Goal: Transaction & Acquisition: Download file/media

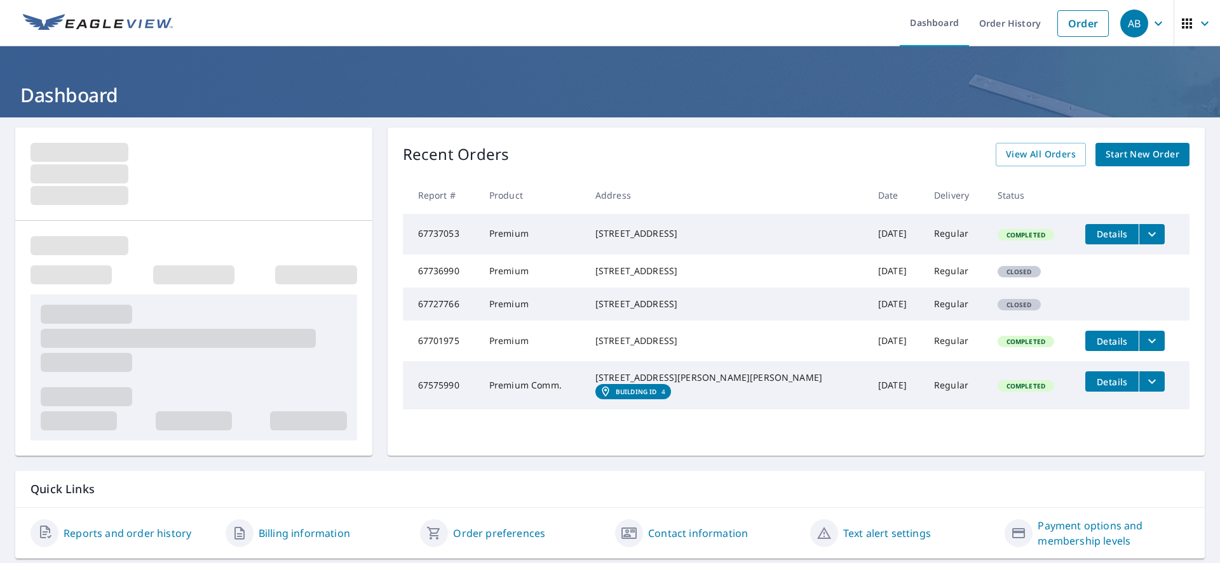
click at [1093, 232] on span "Details" at bounding box center [1112, 234] width 38 height 12
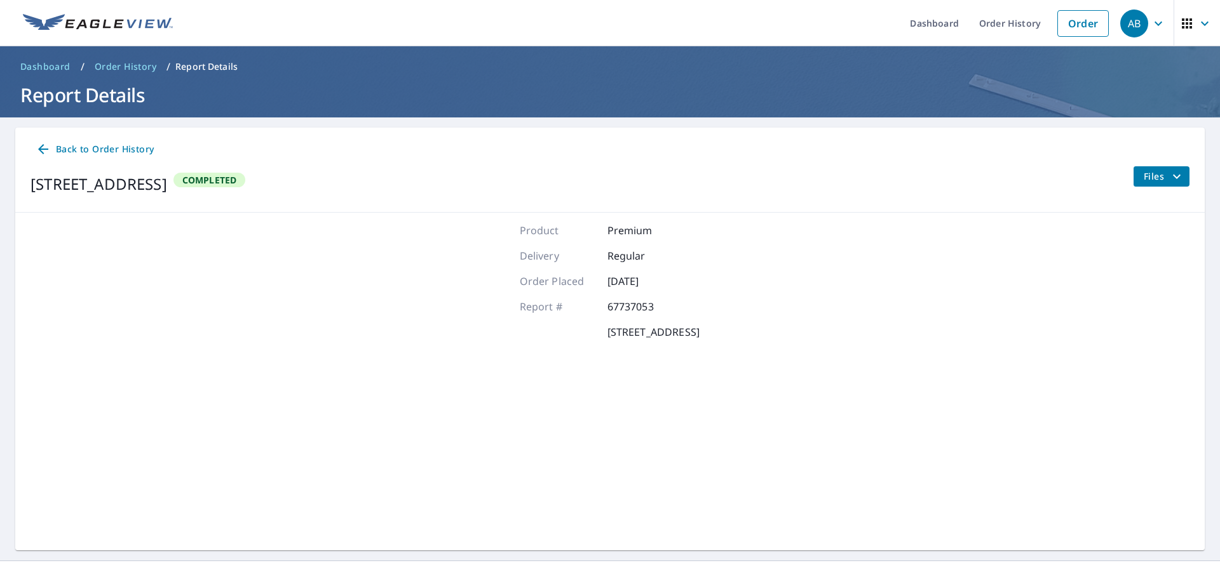
scroll to position [30, 0]
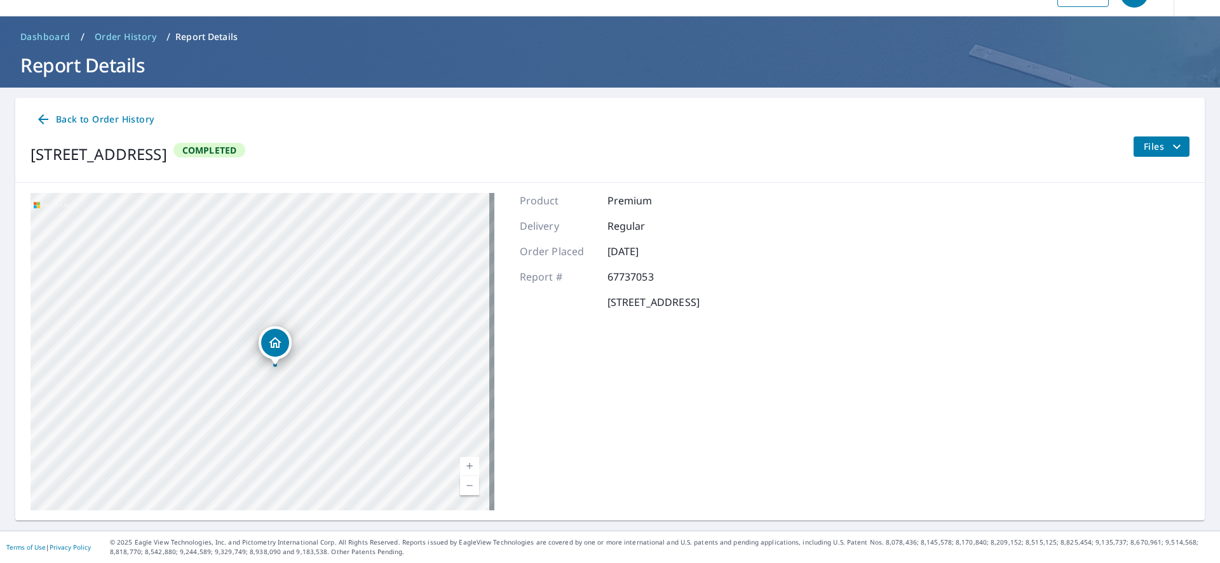
click at [51, 126] on span "Back to Order History" at bounding box center [95, 120] width 118 height 16
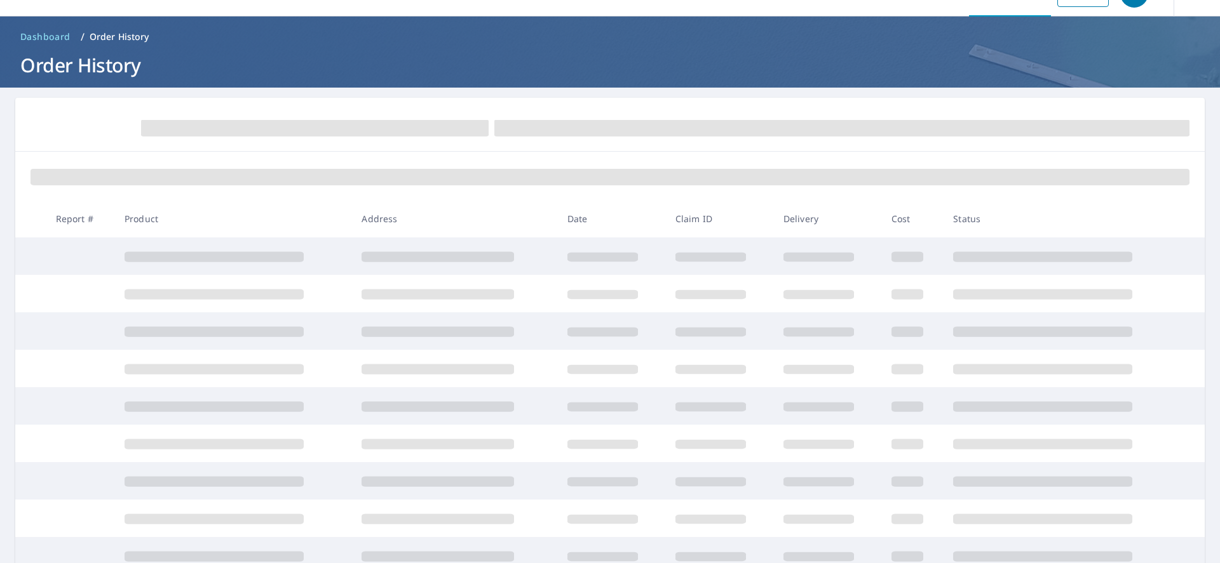
scroll to position [30, 0]
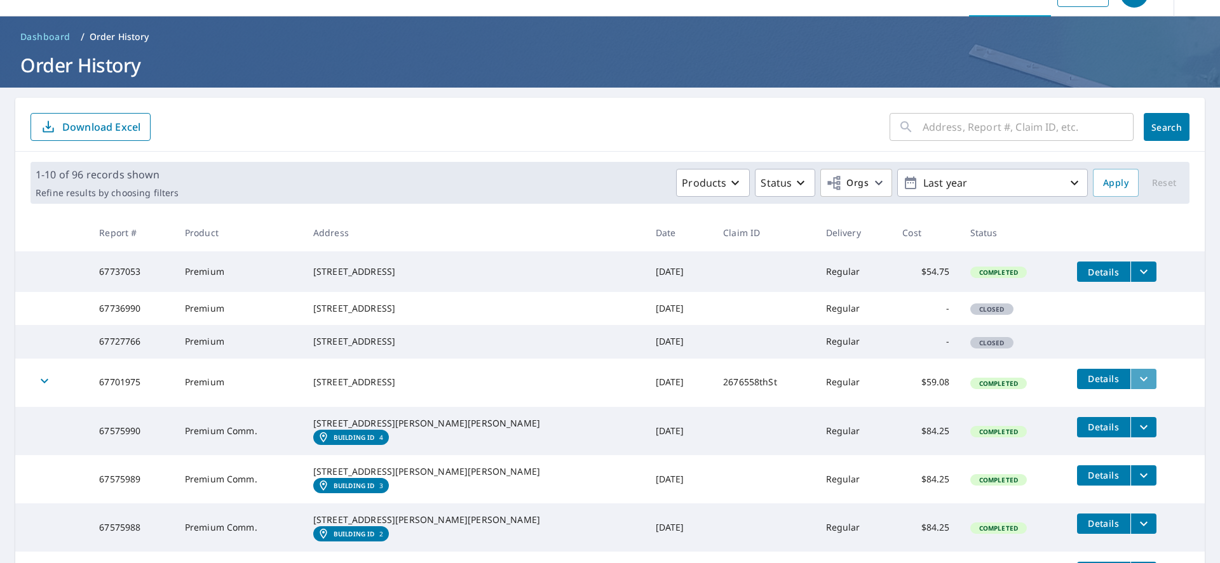
click at [1136, 387] on icon "filesDropdownBtn-67701975" at bounding box center [1143, 379] width 15 height 15
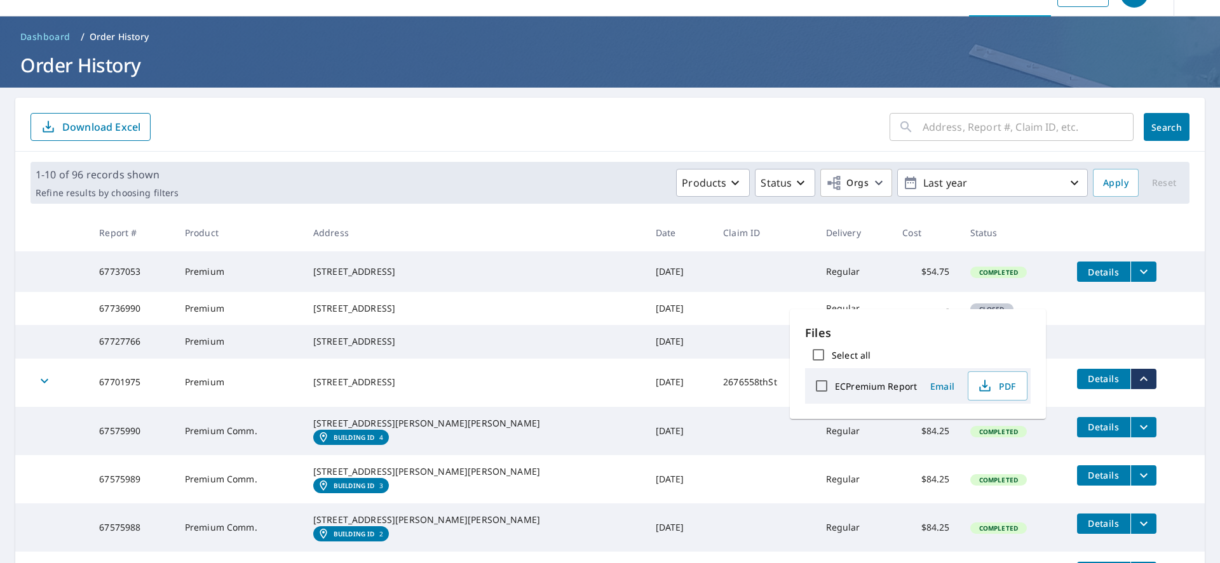
click at [472, 389] on div "2676 558th St Granite Falls, MN 56241" at bounding box center [474, 382] width 322 height 13
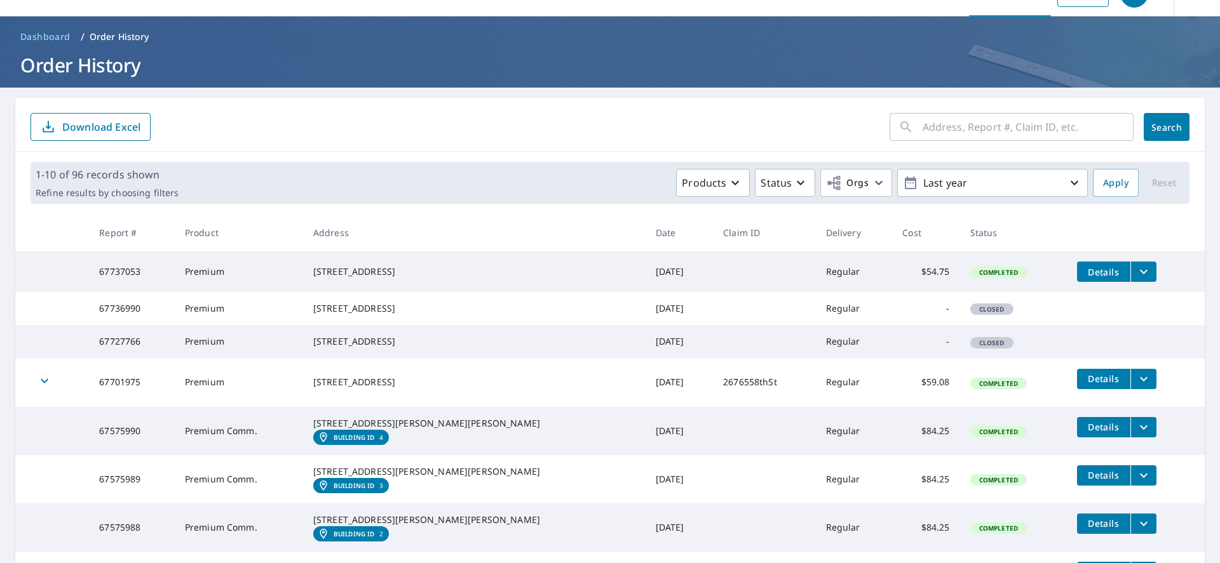
click at [36, 397] on div "button" at bounding box center [44, 383] width 28 height 28
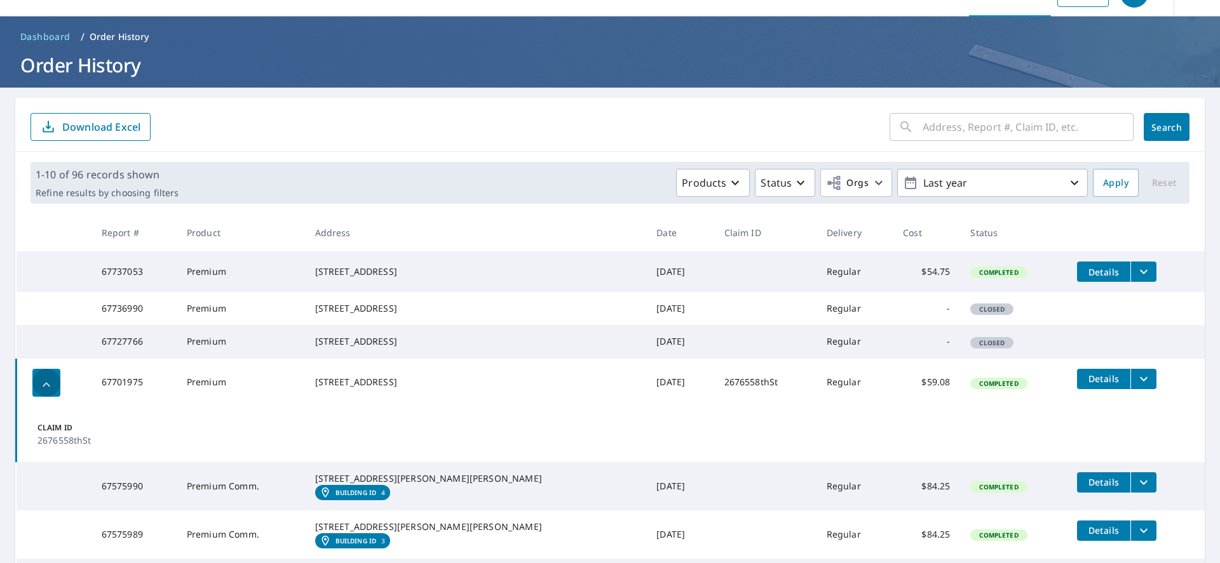
click at [44, 393] on icon "button" at bounding box center [46, 384] width 15 height 15
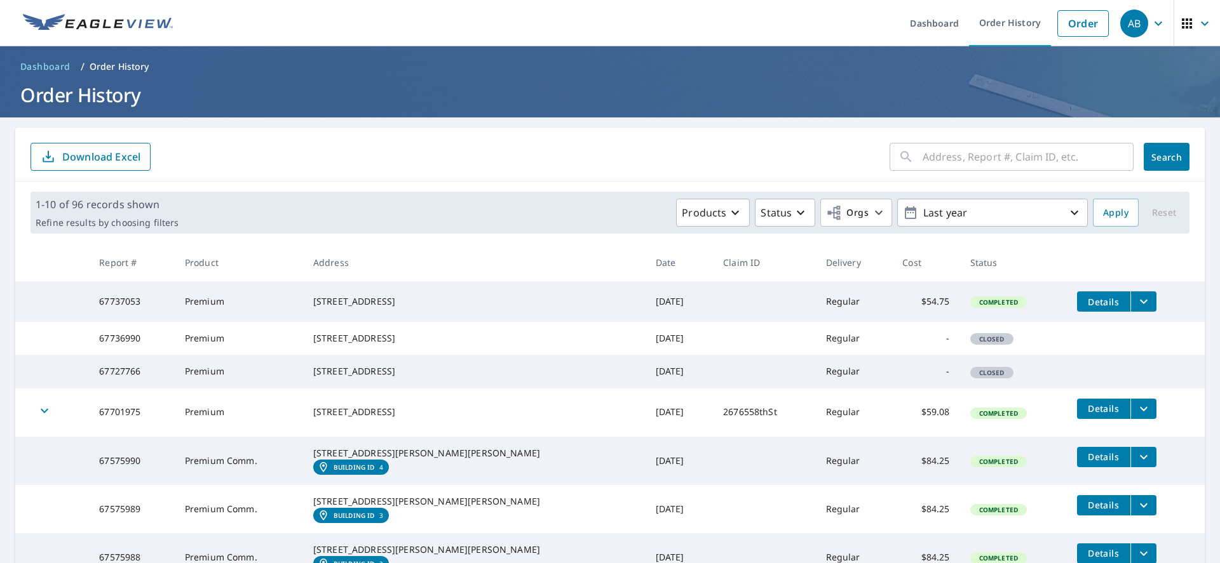
click at [1143, 34] on span "AB" at bounding box center [1144, 23] width 48 height 30
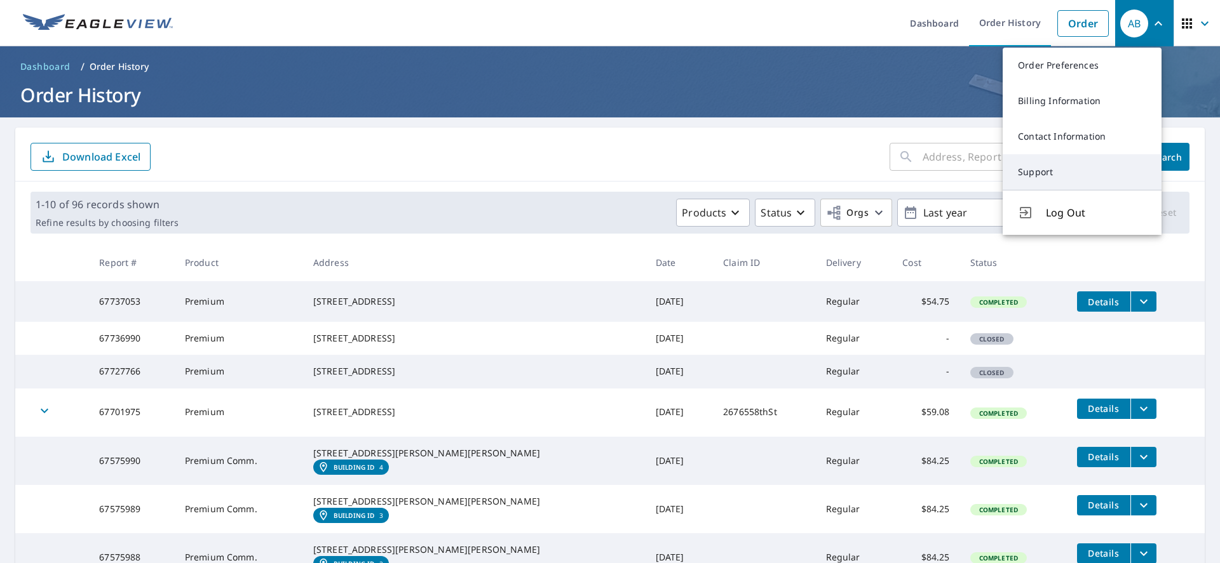
click at [1040, 167] on link "Support" at bounding box center [1081, 172] width 159 height 36
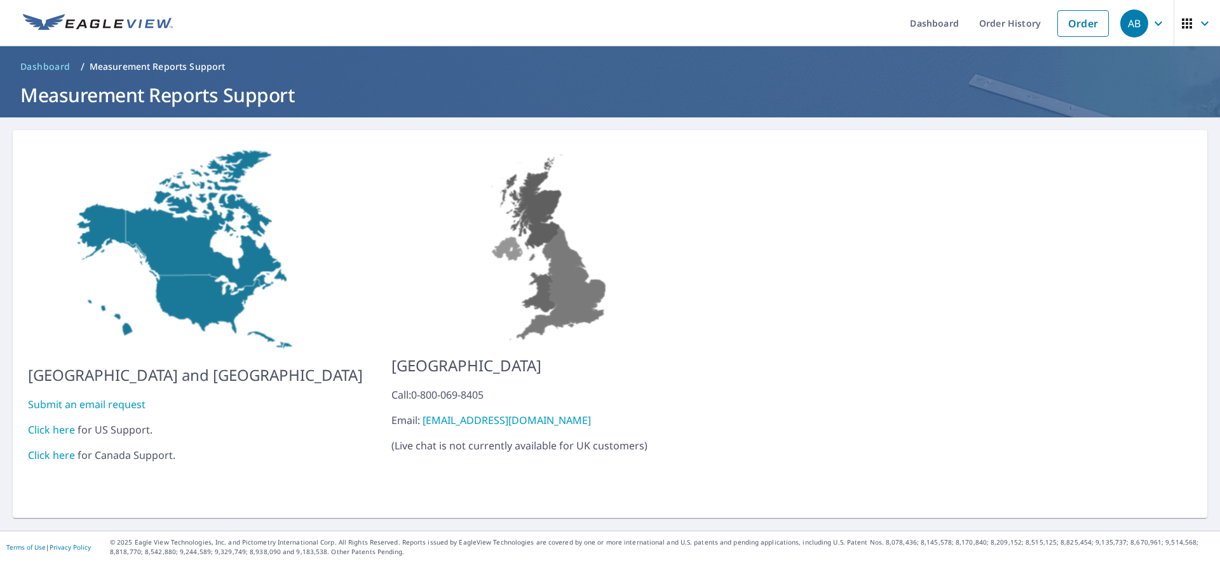
click at [35, 423] on link "Click here" at bounding box center [51, 430] width 47 height 14
click at [1016, 29] on link "Order History" at bounding box center [1010, 23] width 82 height 46
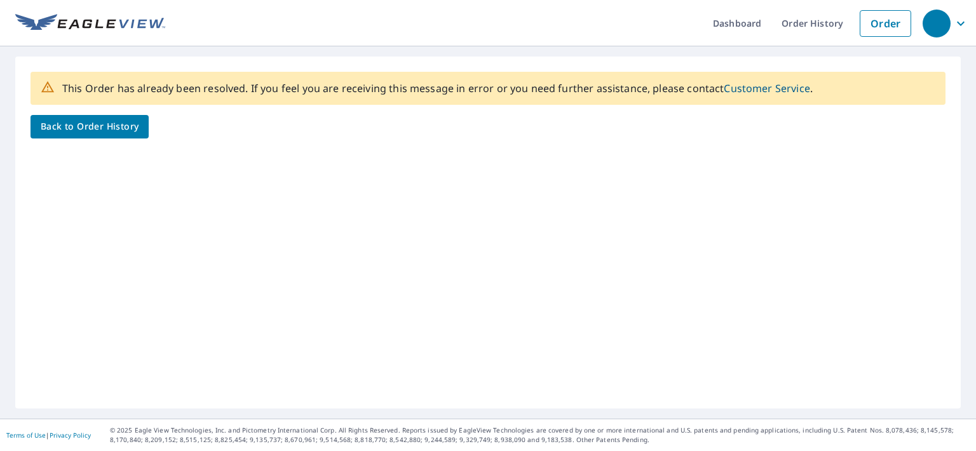
click at [60, 123] on span "Back to Order History" at bounding box center [90, 127] width 98 height 16
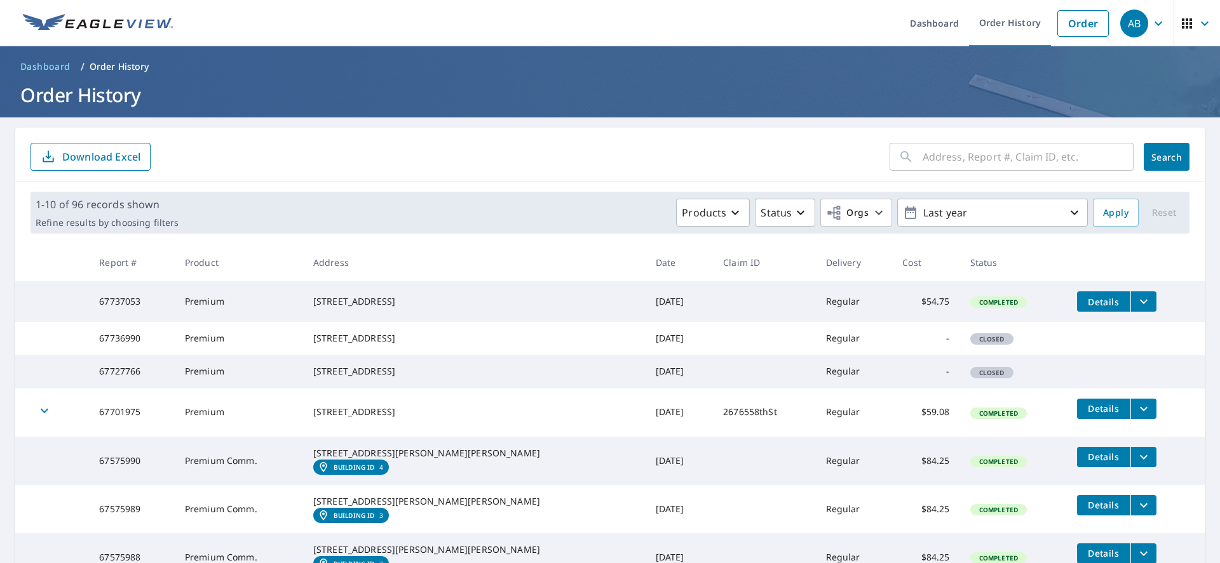
click at [1128, 304] on td "Details" at bounding box center [1136, 301] width 138 height 41
click at [1136, 302] on icon "filesDropdownBtn-67737053" at bounding box center [1143, 301] width 15 height 15
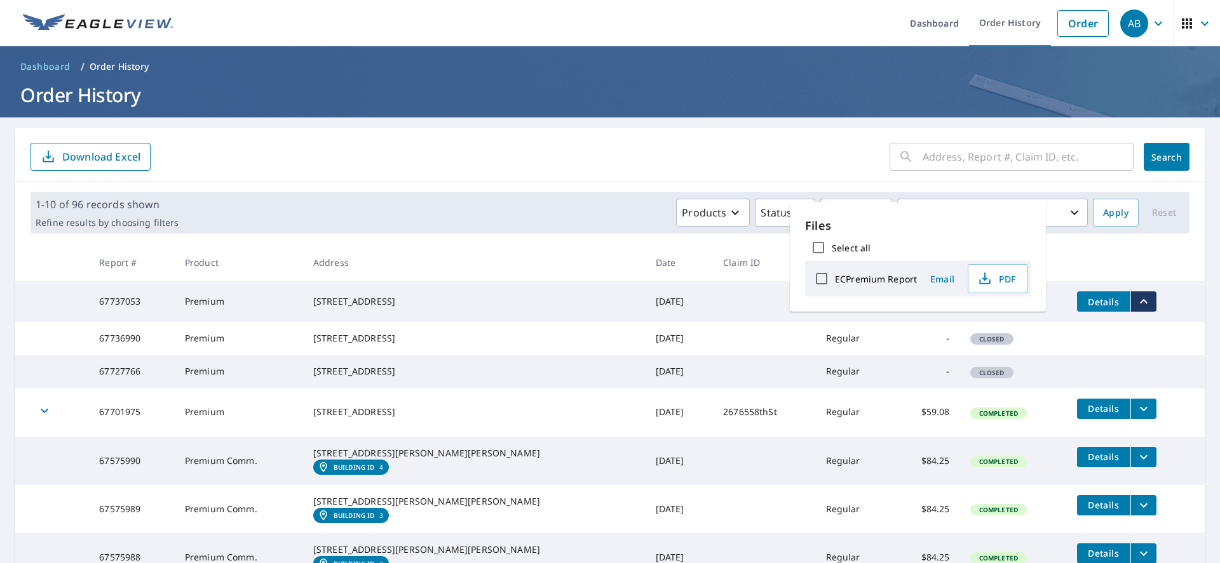
click at [880, 281] on label "ECPremium Report" at bounding box center [876, 279] width 82 height 12
click at [835, 281] on input "ECPremium Report" at bounding box center [821, 279] width 27 height 27
checkbox input "true"
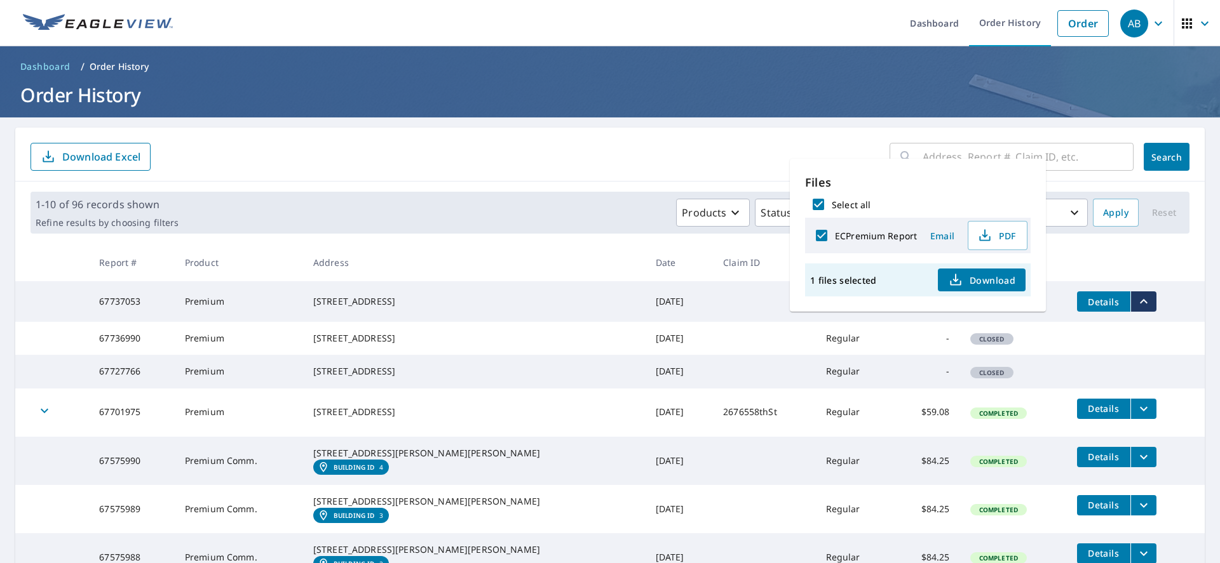
click at [880, 281] on div "1 files selected Download" at bounding box center [918, 280] width 226 height 33
drag, startPoint x: 880, startPoint y: 281, endPoint x: 874, endPoint y: 242, distance: 39.3
click at [874, 242] on div "ECPremium Report" at bounding box center [862, 235] width 109 height 27
click at [1007, 238] on span "PDF" at bounding box center [996, 235] width 41 height 15
click at [627, 159] on form "​ Search Download Excel" at bounding box center [609, 157] width 1159 height 28
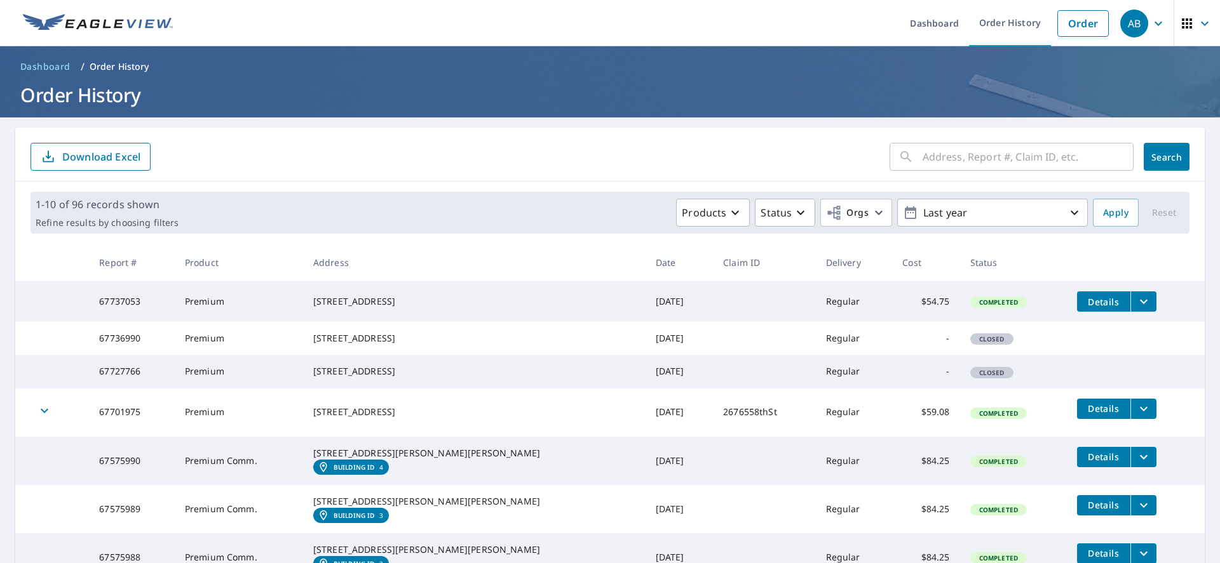
click at [1130, 299] on button "filesDropdownBtn-67737053" at bounding box center [1143, 302] width 26 height 20
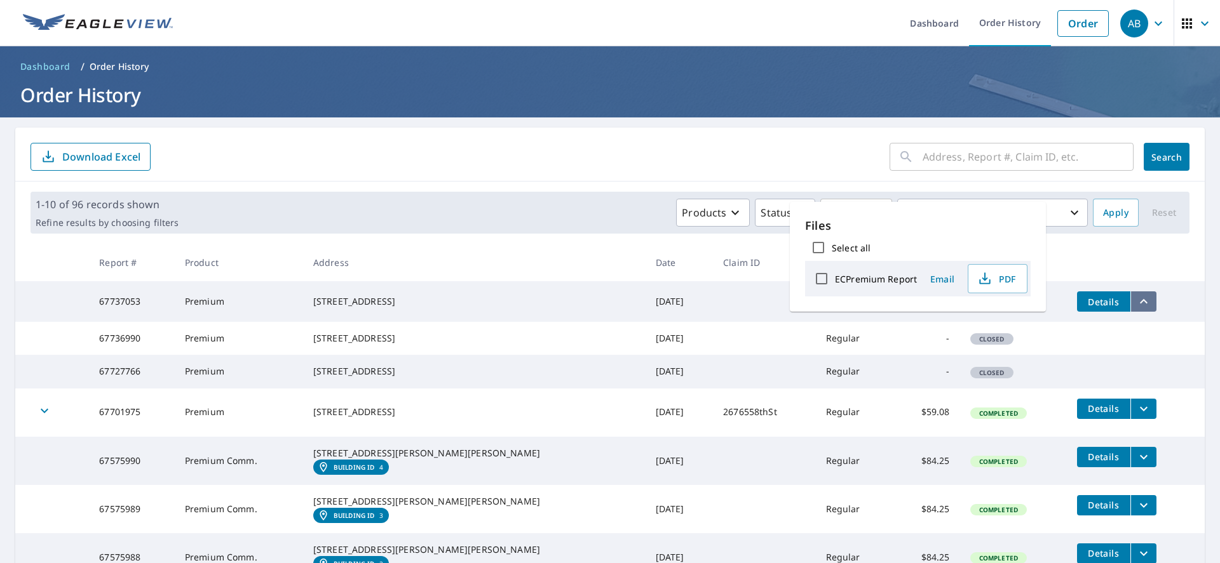
click at [1130, 302] on button "filesDropdownBtn-67737053" at bounding box center [1143, 302] width 26 height 20
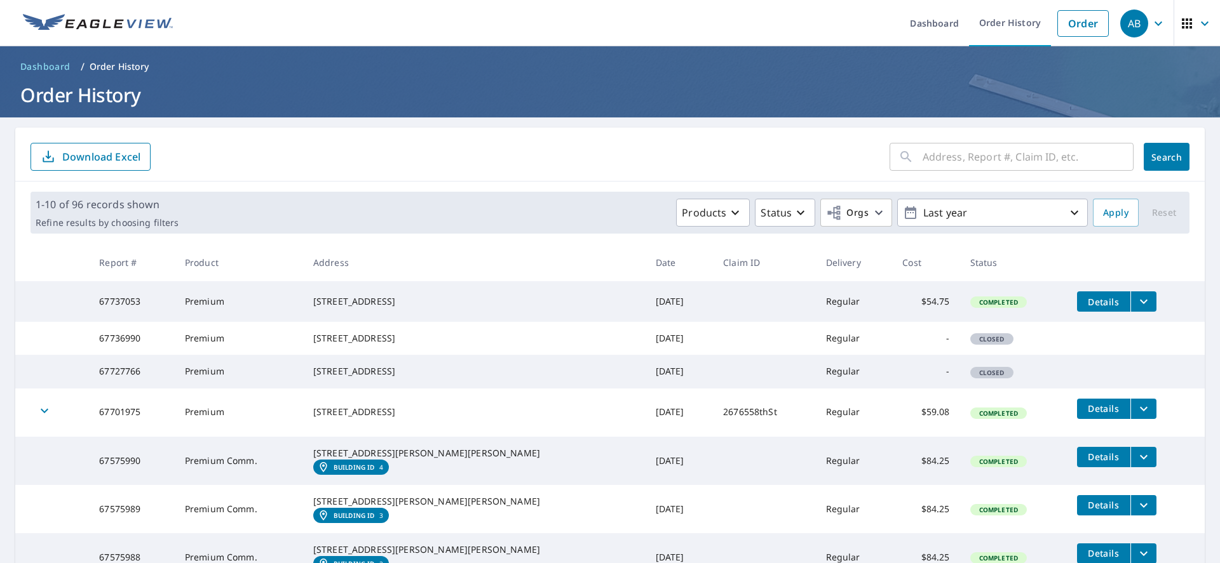
click at [1136, 302] on icon "filesDropdownBtn-67737053" at bounding box center [1143, 301] width 15 height 15
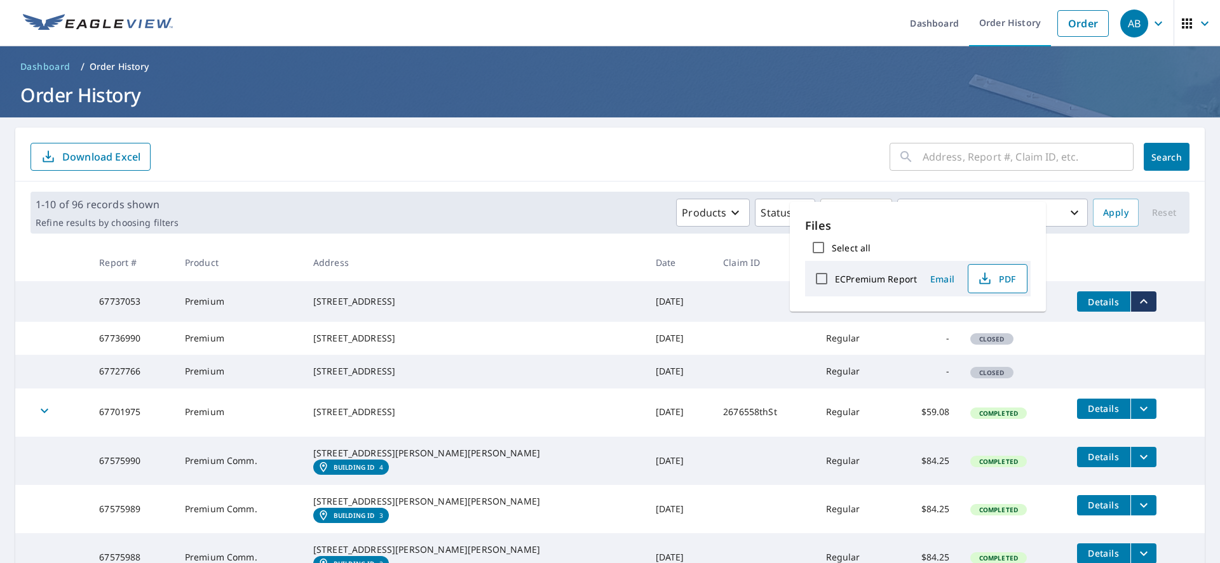
click at [994, 273] on span "PDF" at bounding box center [996, 278] width 41 height 15
